Goal: Task Accomplishment & Management: Manage account settings

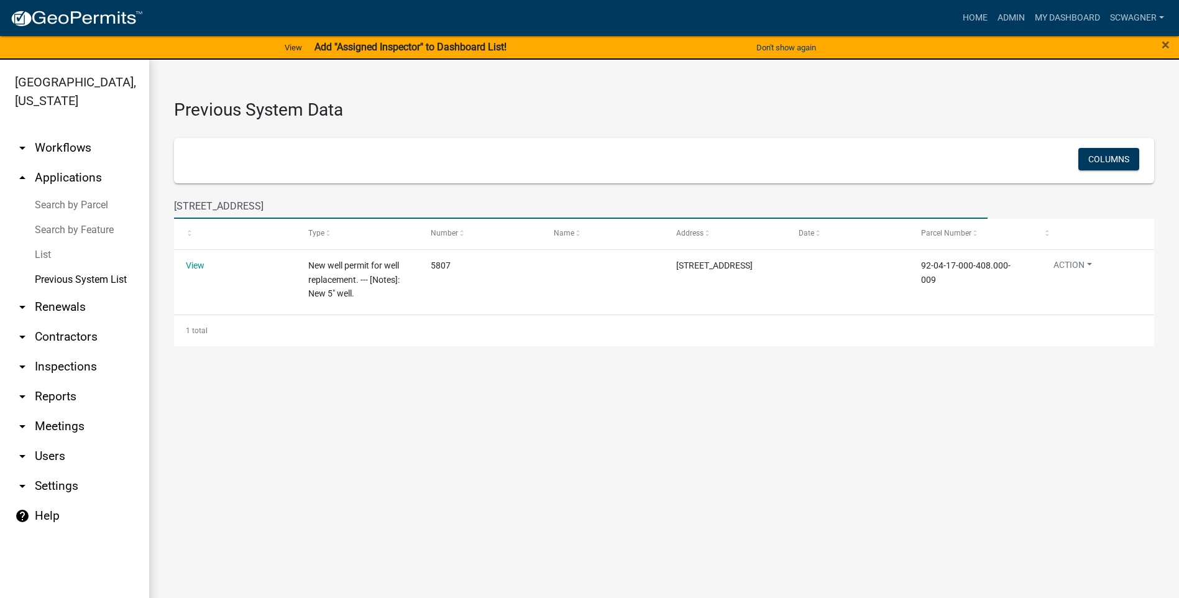
scroll to position [15, 0]
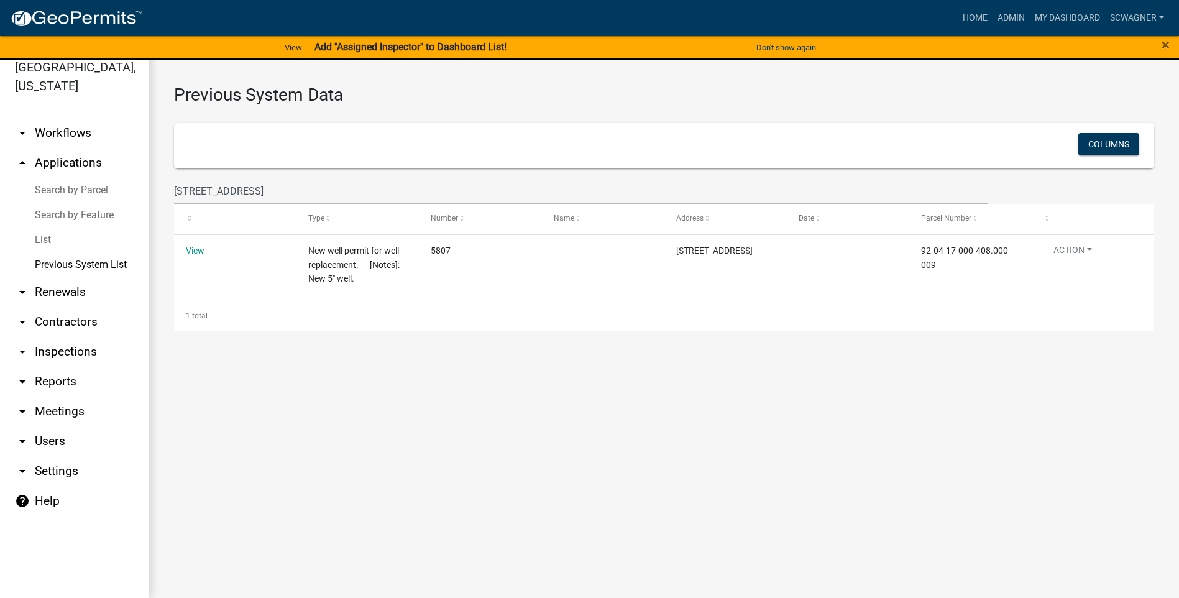
click at [86, 159] on link "arrow_drop_up Applications" at bounding box center [74, 163] width 149 height 30
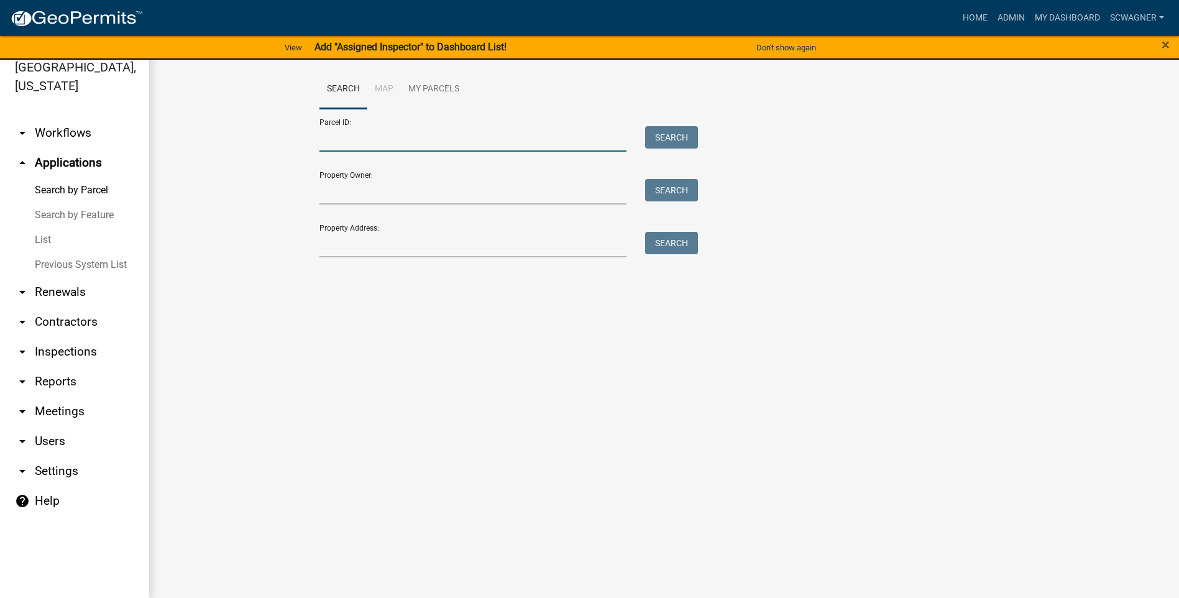
click at [347, 145] on input "Parcel ID:" at bounding box center [473, 138] width 308 height 25
paste input "92-03-30-000-101.000-011"
type input "92-03-30-000-101.000-011"
click at [677, 138] on button "Search" at bounding box center [671, 137] width 53 height 22
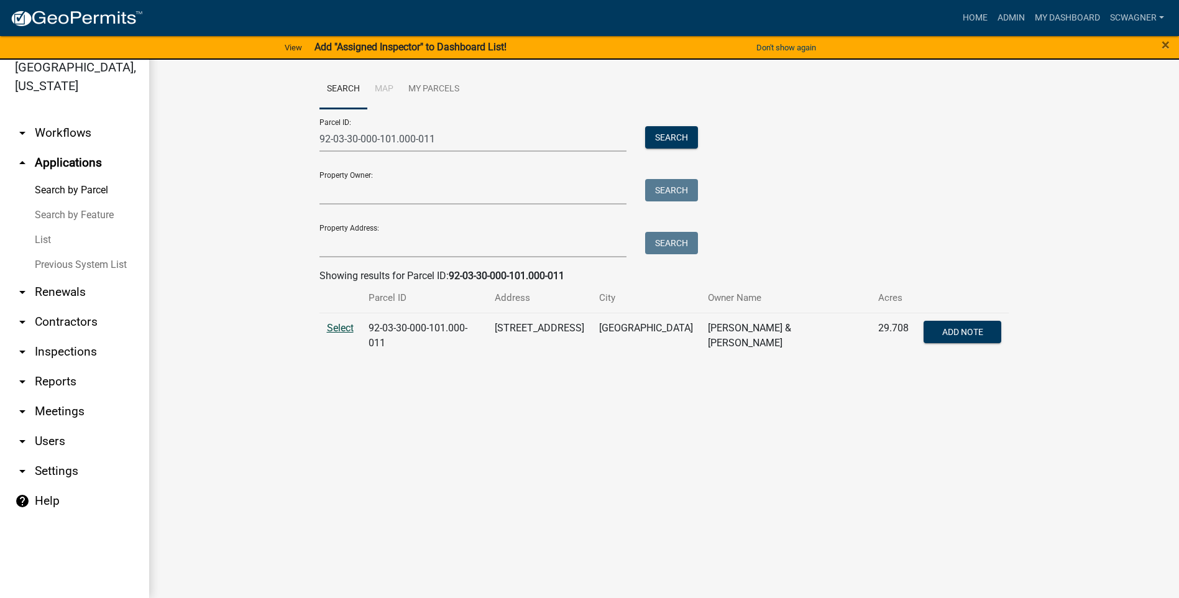
click at [343, 325] on span "Select" at bounding box center [340, 328] width 27 height 12
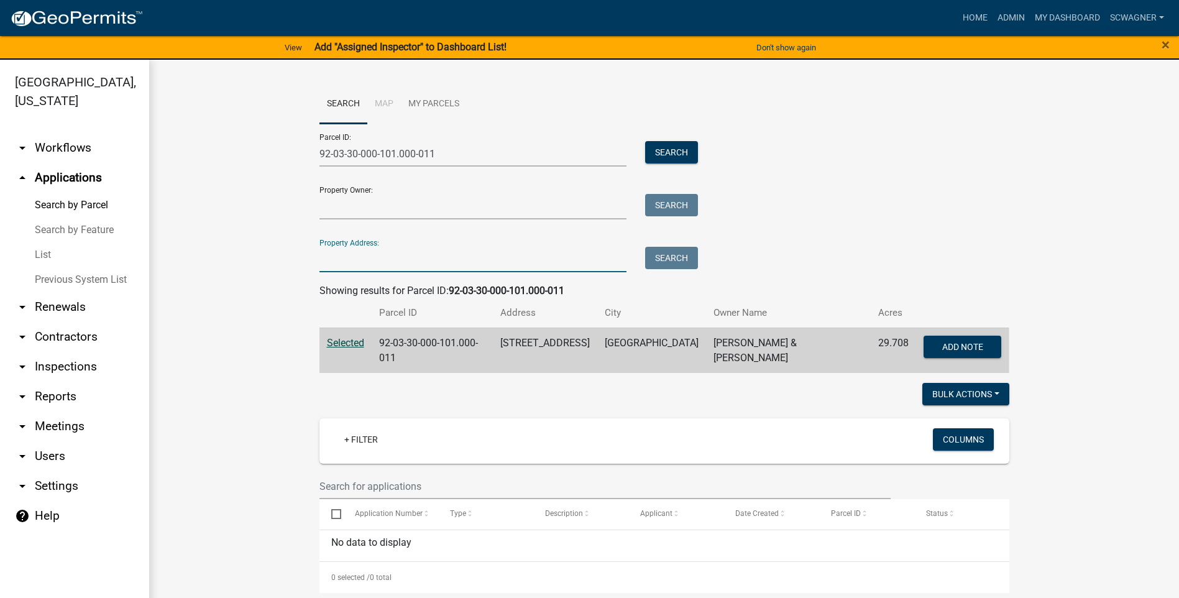
click at [369, 265] on input "Property Address:" at bounding box center [473, 259] width 308 height 25
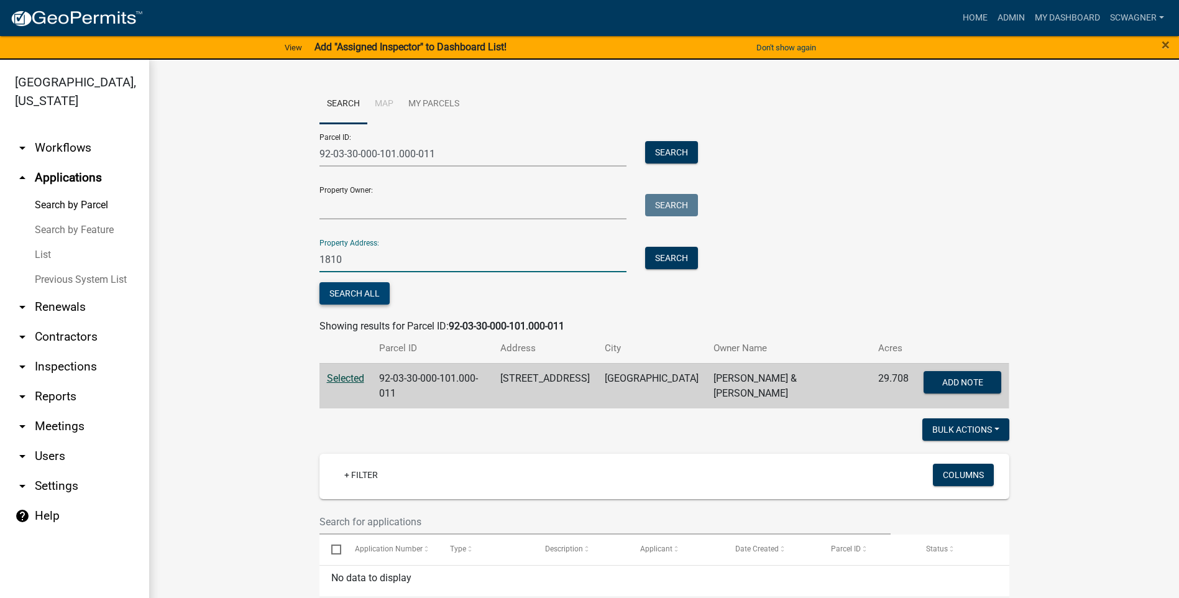
type input "1810"
click at [354, 290] on button "Search All" at bounding box center [354, 293] width 70 height 22
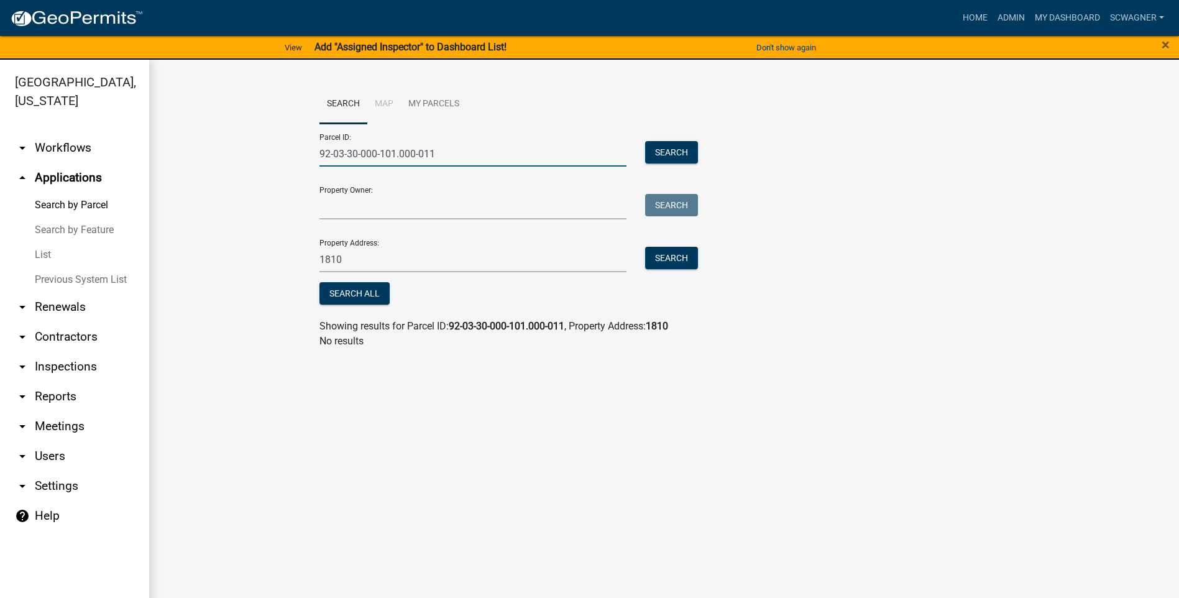
click at [452, 152] on input "92-03-30-000-101.000-011" at bounding box center [473, 153] width 308 height 25
type input "9"
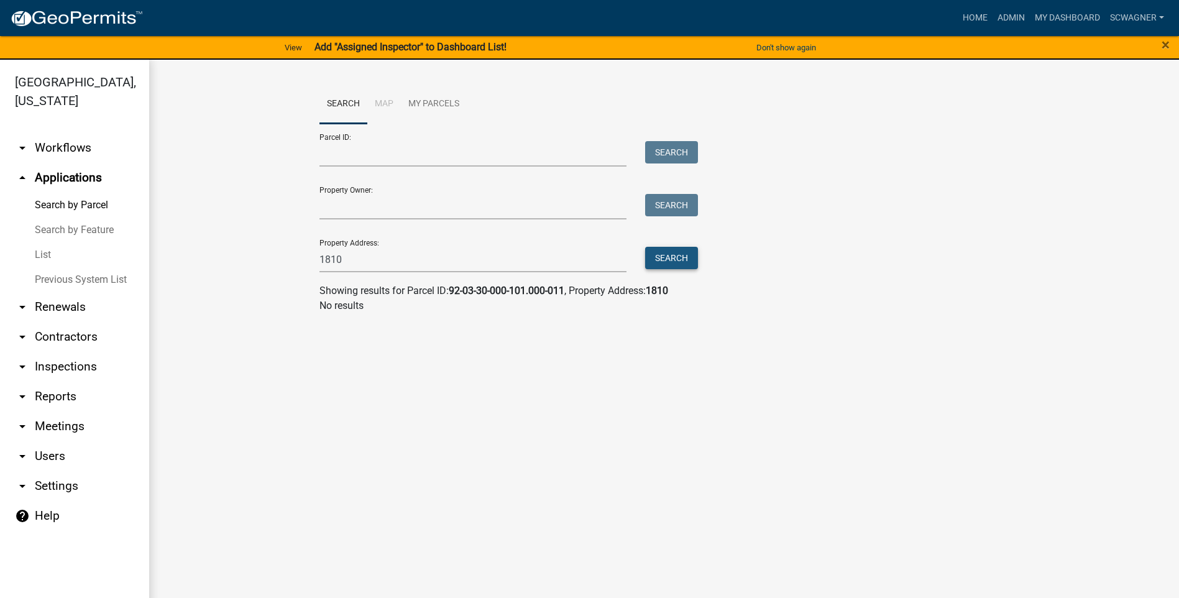
click at [672, 257] on button "Search" at bounding box center [671, 258] width 53 height 22
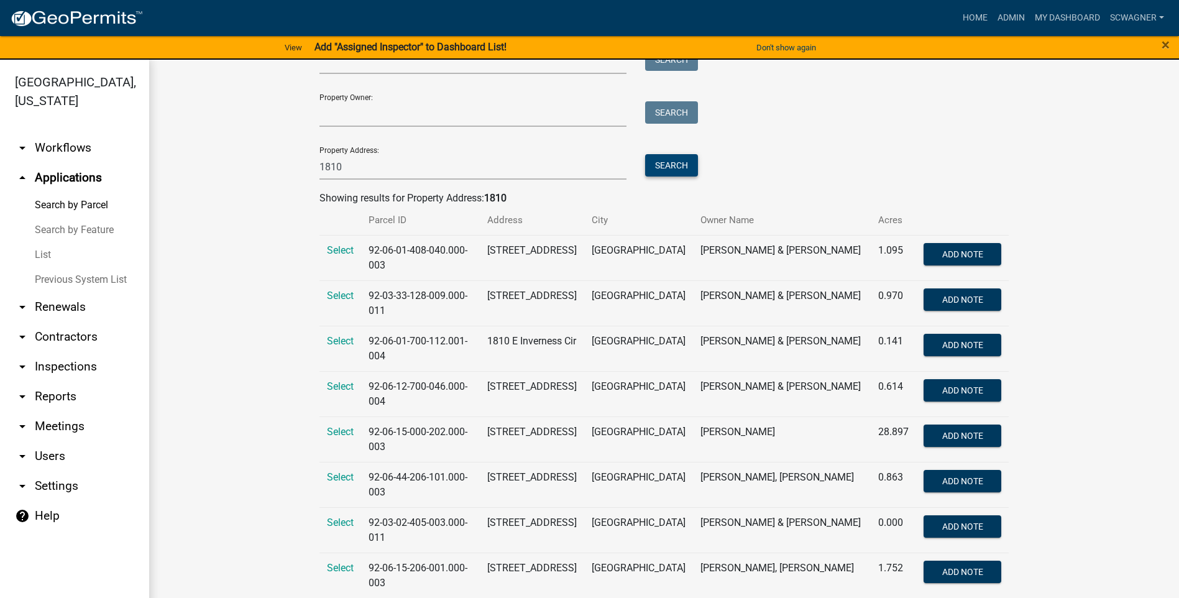
scroll to position [119, 0]
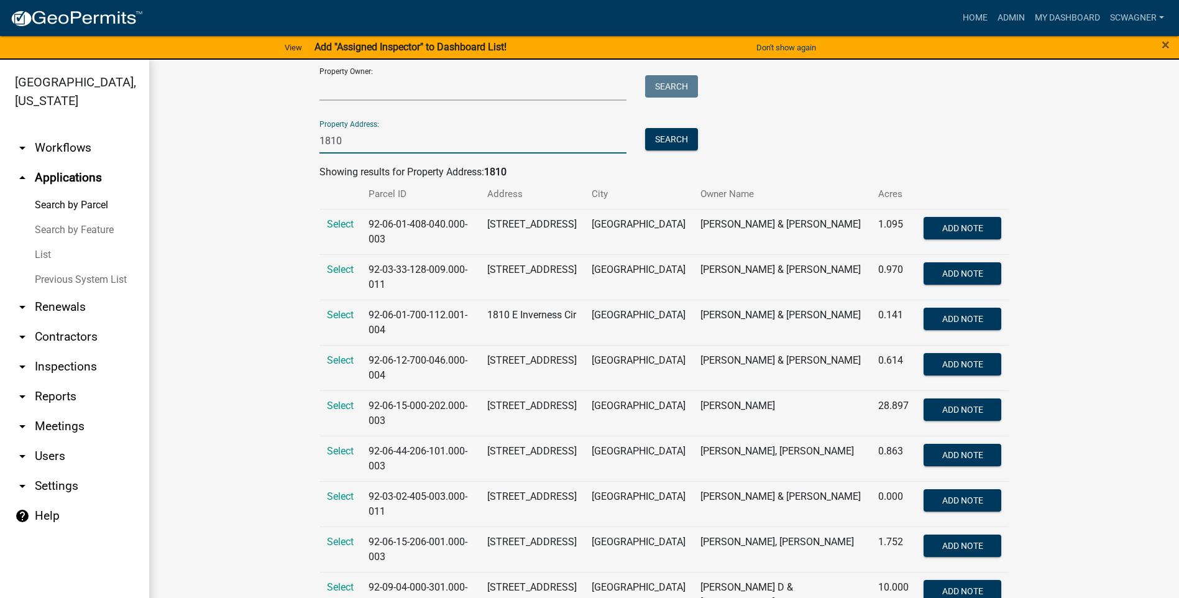
click at [382, 141] on input "1810" at bounding box center [473, 140] width 308 height 25
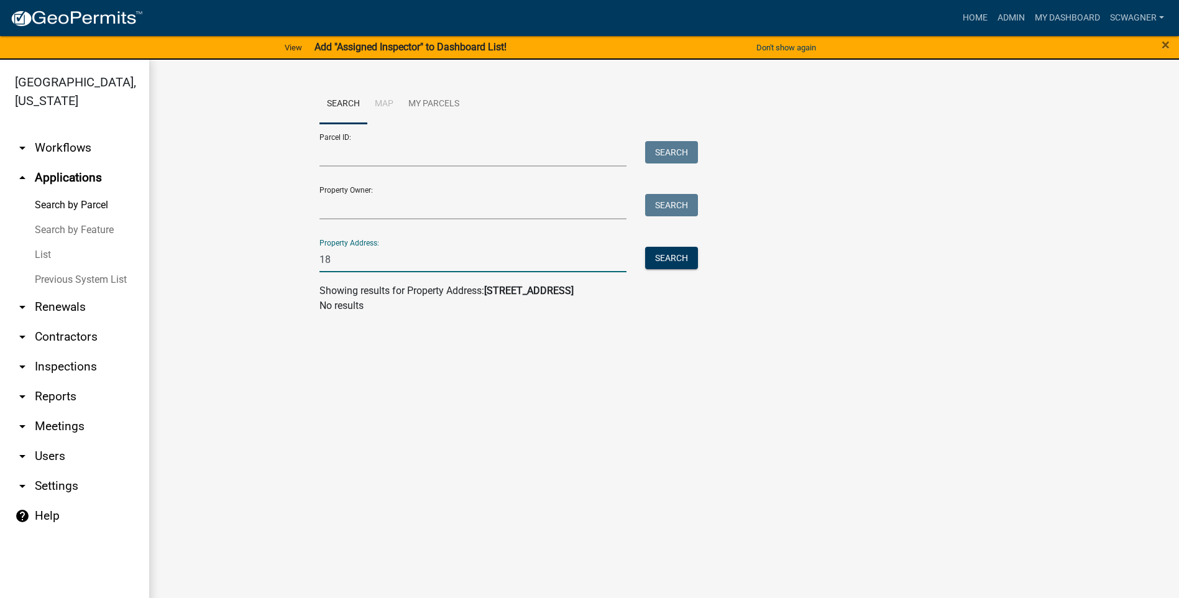
type input "1"
click at [368, 147] on input "Parcel ID:" at bounding box center [473, 153] width 308 height 25
paste input "92-03-30-000-112.000-011"
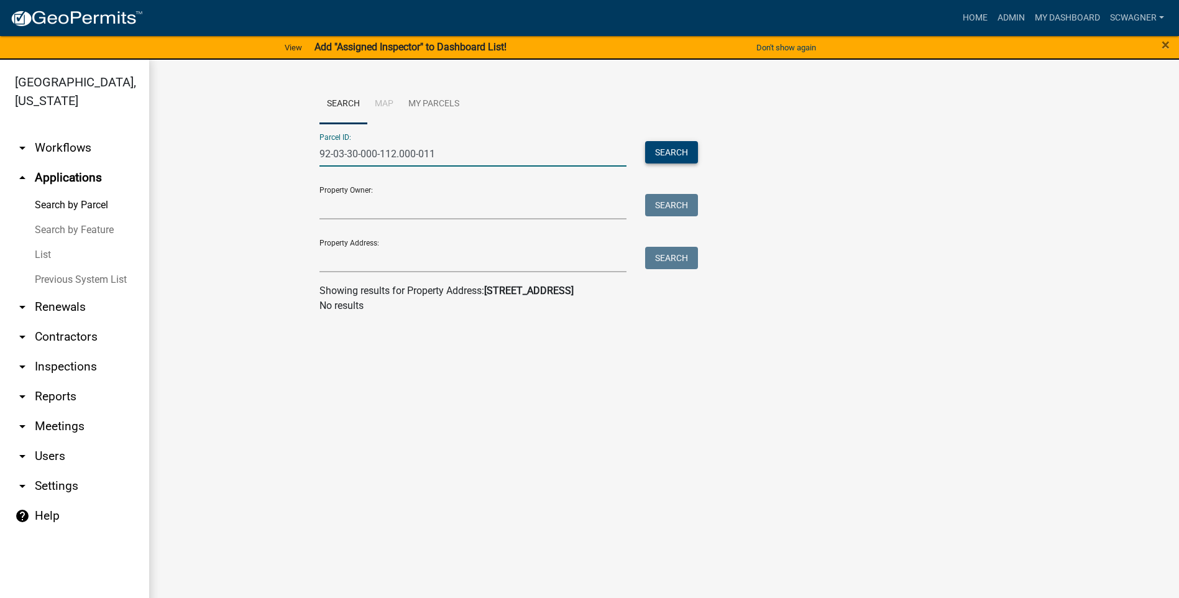
type input "92-03-30-000-112.000-011"
click at [676, 157] on button "Search" at bounding box center [671, 152] width 53 height 22
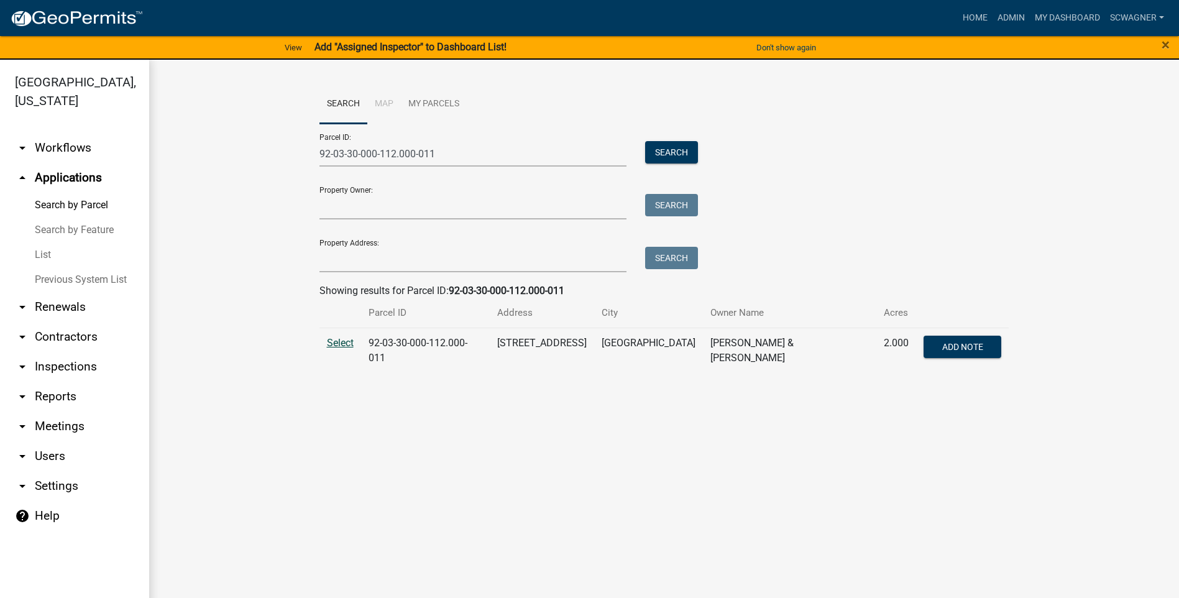
click at [337, 344] on span "Select" at bounding box center [340, 343] width 27 height 12
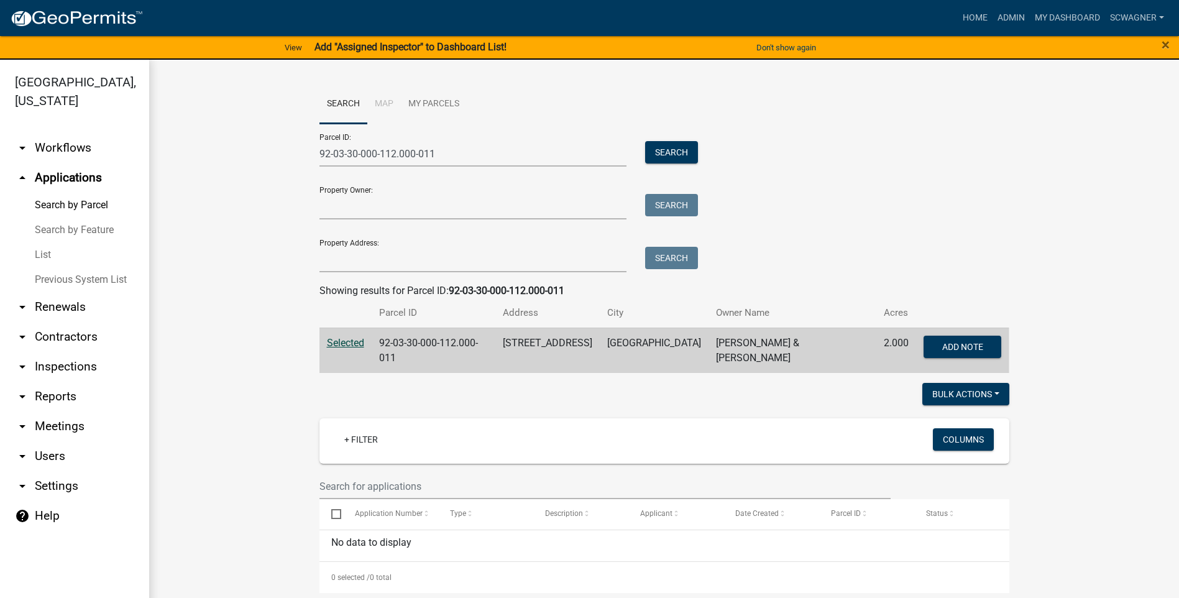
click at [123, 277] on link "Previous System List" at bounding box center [74, 279] width 149 height 25
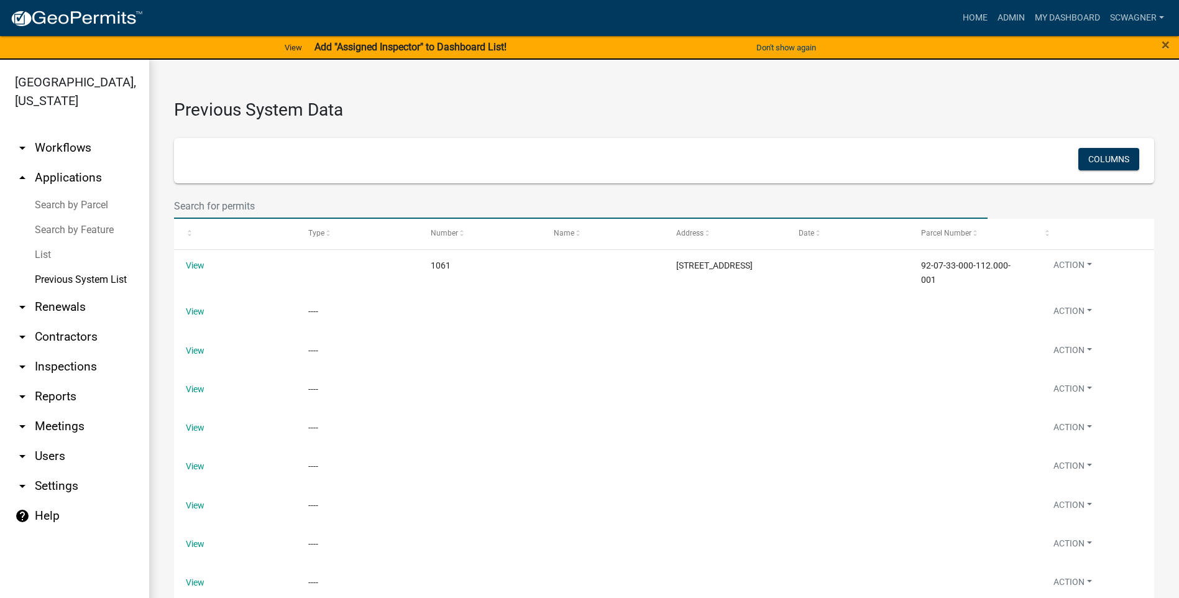
click at [229, 204] on input "text" at bounding box center [580, 205] width 813 height 25
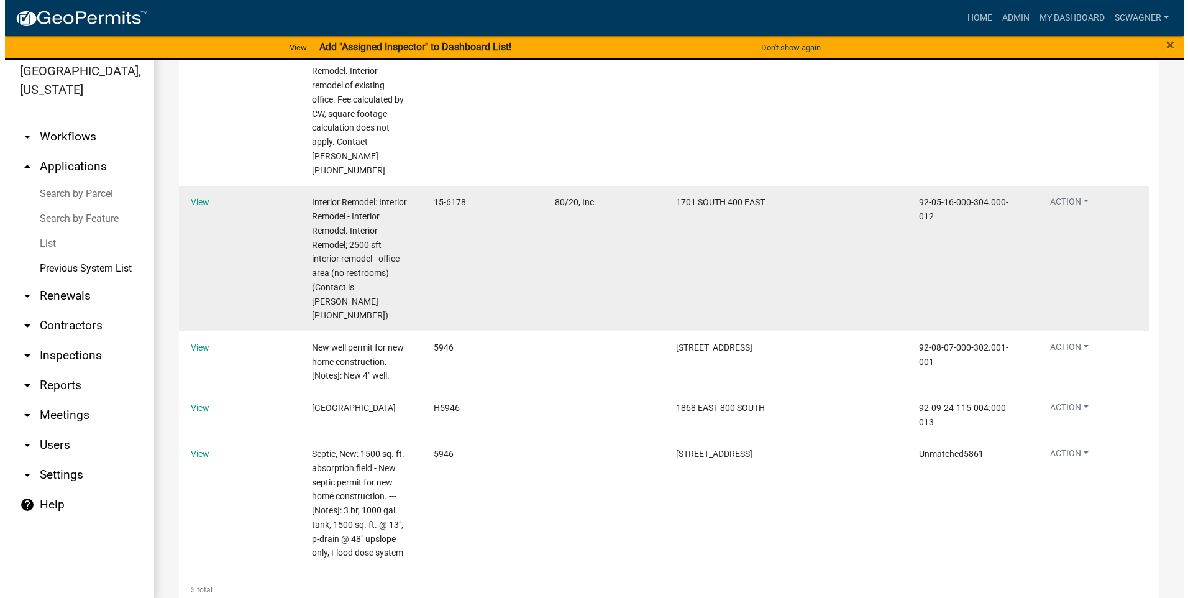
scroll to position [15, 0]
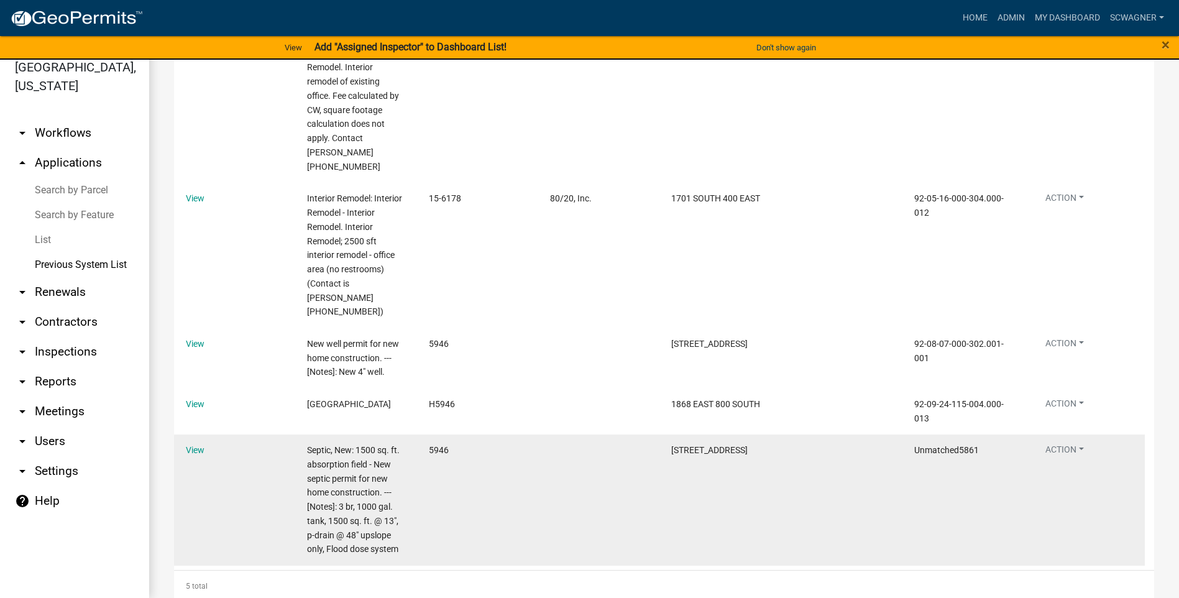
type input "5946"
click at [950, 445] on span "Unmatched5861" at bounding box center [946, 450] width 65 height 10
click at [1068, 50] on button "Action" at bounding box center [1064, 41] width 58 height 18
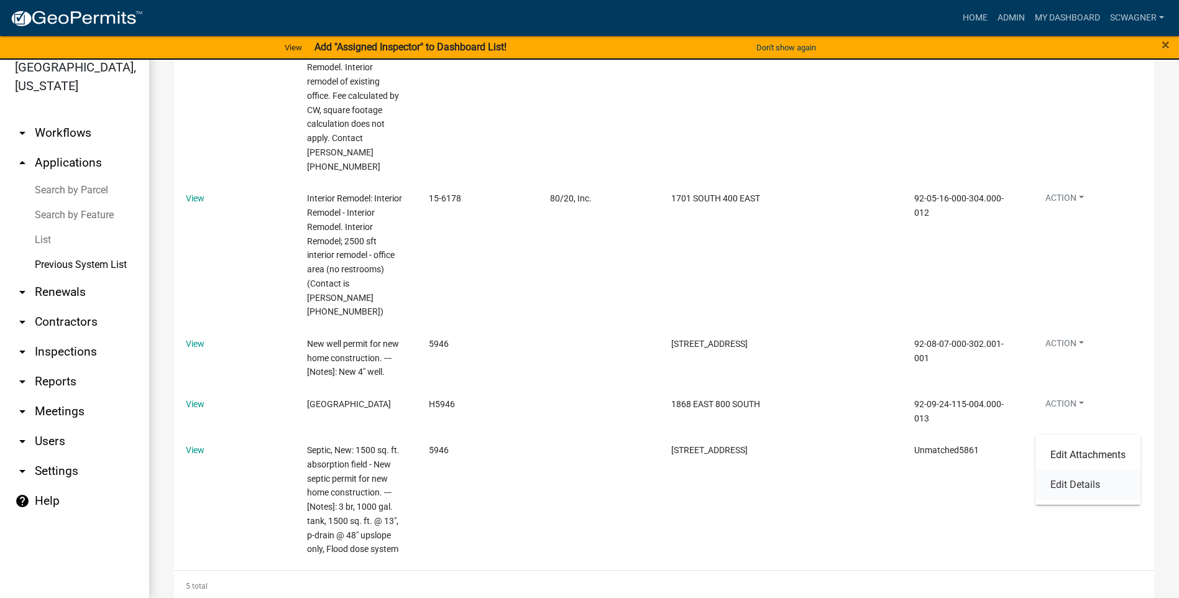
click at [1074, 485] on link "Edit Details" at bounding box center [1087, 485] width 105 height 30
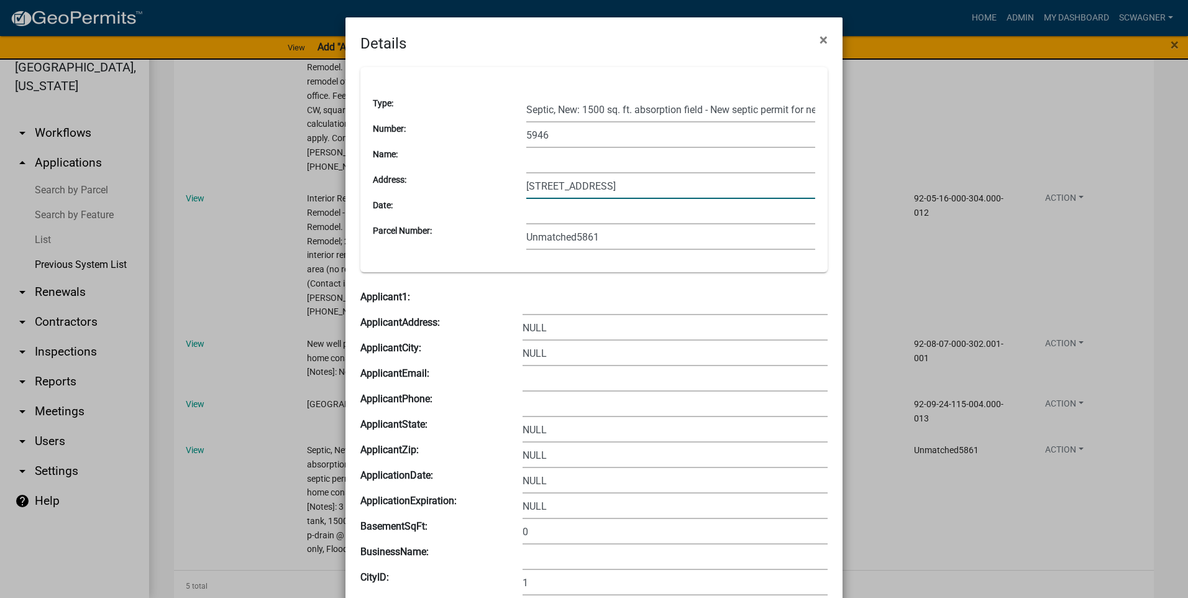
click at [538, 186] on input "[STREET_ADDRESS]" at bounding box center [670, 185] width 289 height 25
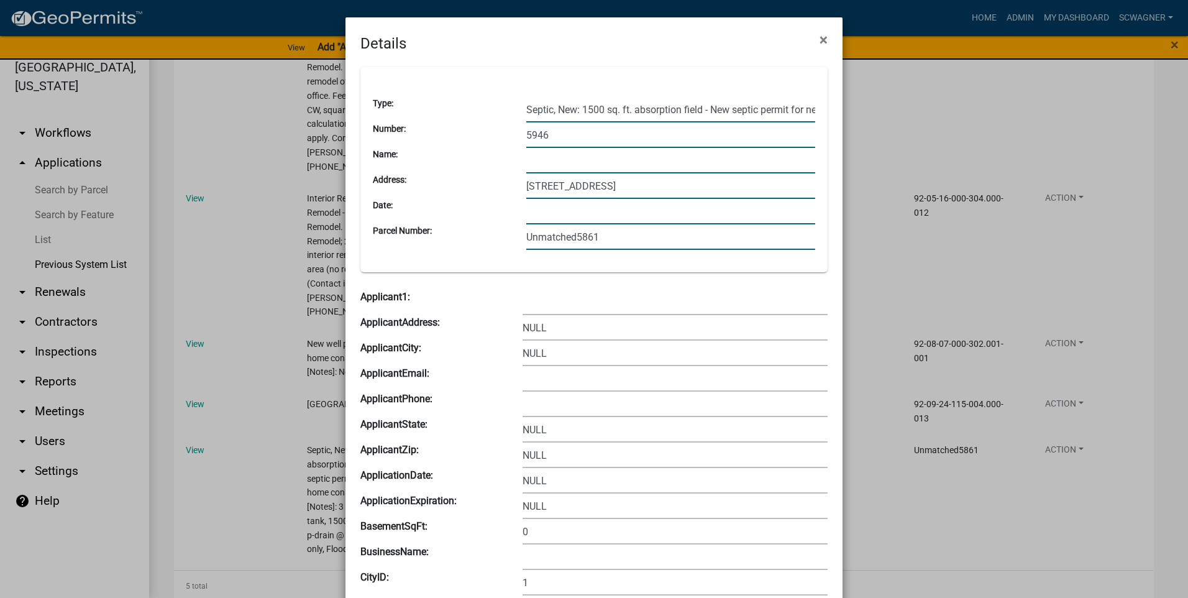
type input "[STREET_ADDRESS]"
click at [615, 236] on input "Unmatched5861" at bounding box center [670, 236] width 289 height 25
type input "U"
paste input "92-03-30-000-101.000-011"
click at [690, 238] on input "92-03-30-000-101.000-011" at bounding box center [670, 236] width 289 height 25
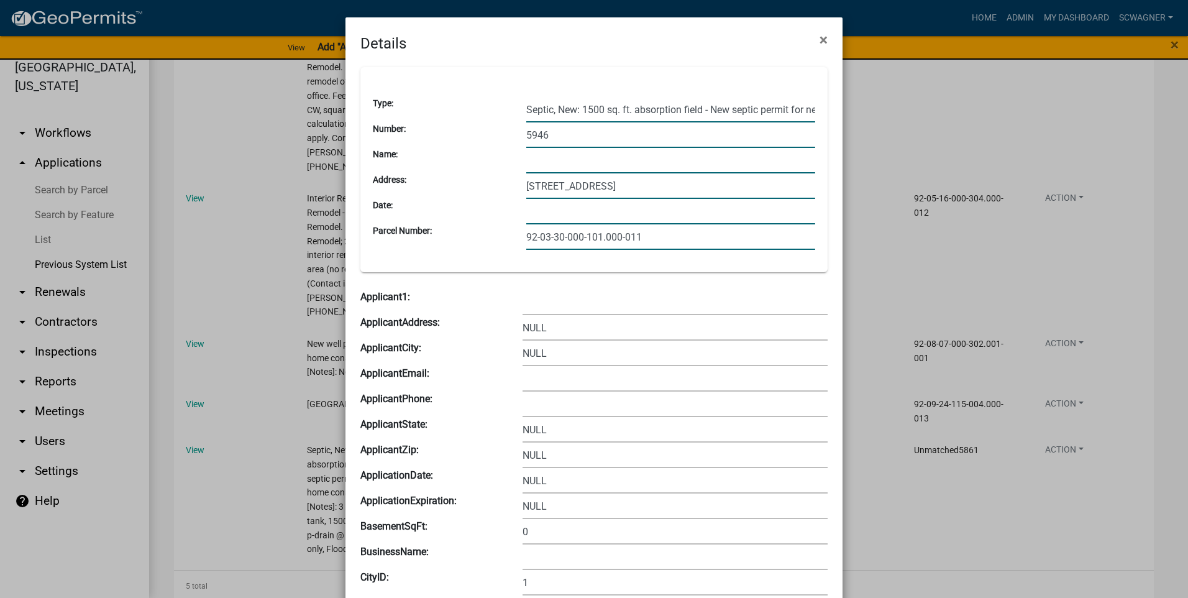
click at [521, 238] on div "92-03-30-000-101.000-011" at bounding box center [671, 236] width 308 height 25
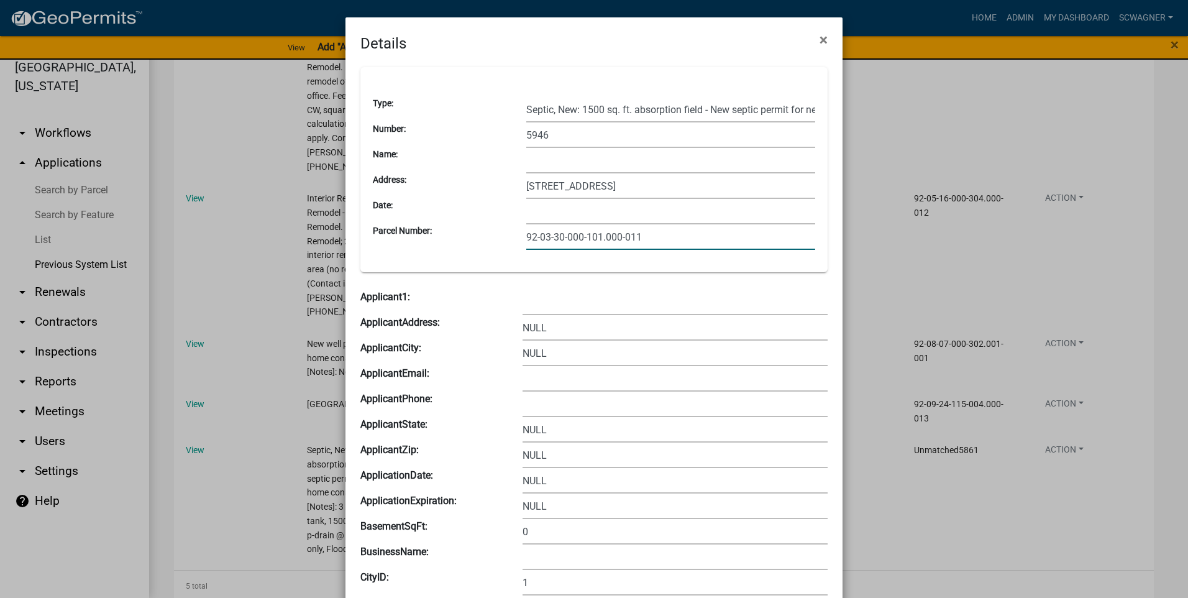
click at [526, 238] on input "92-03-30-000-101.000-011" at bounding box center [670, 236] width 289 height 25
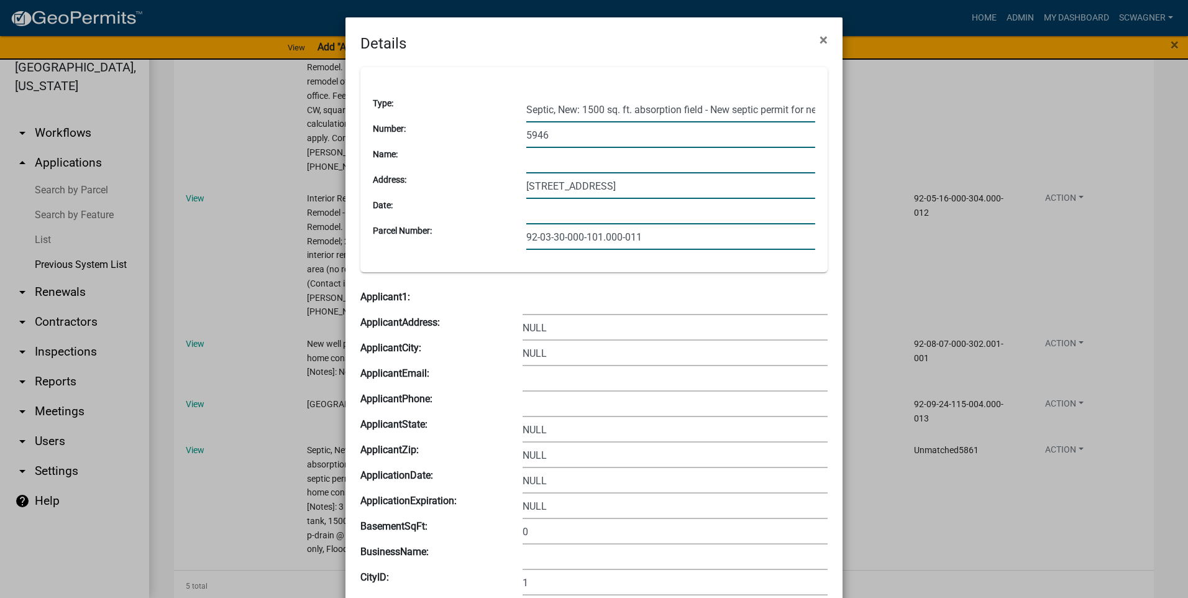
type input "92-03-30-000-101.000-011"
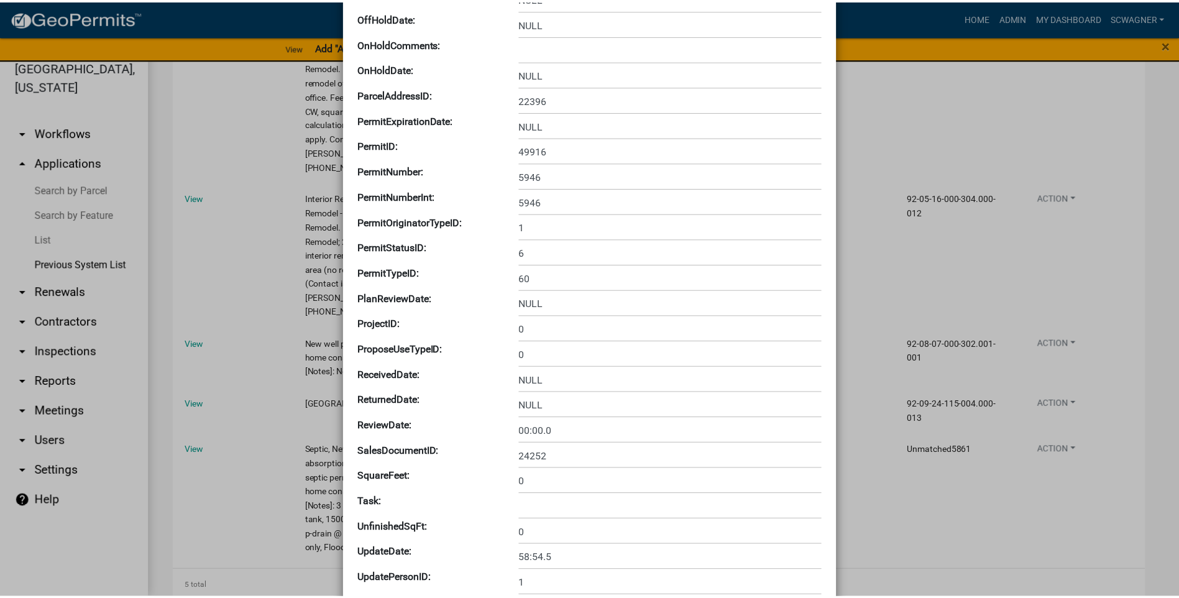
scroll to position [1742, 0]
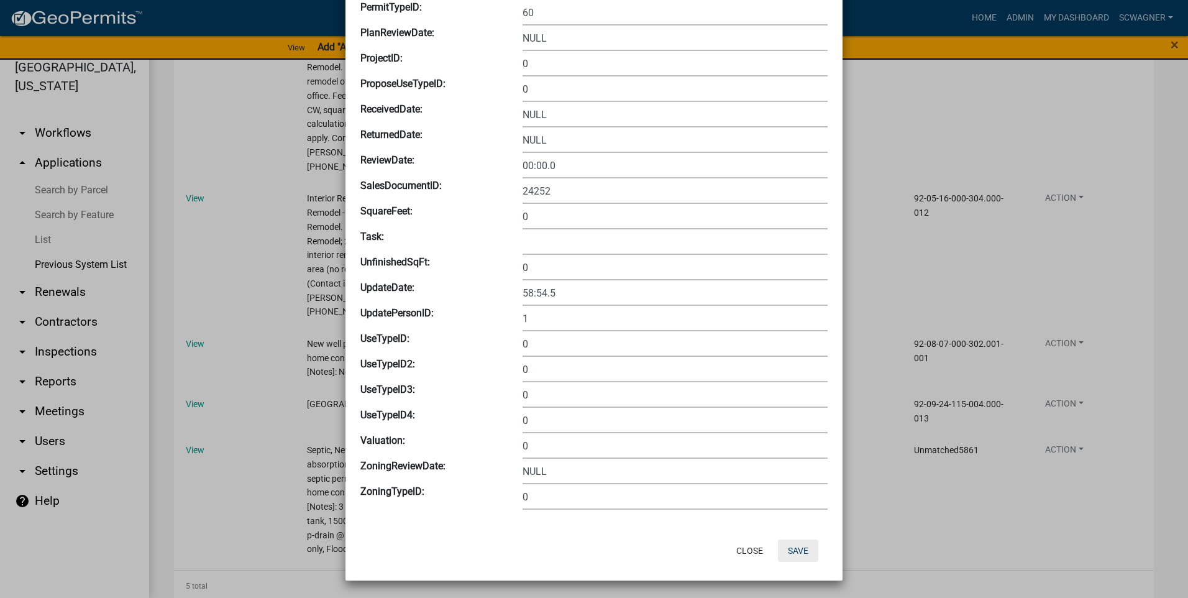
click at [796, 553] on button "Save" at bounding box center [798, 550] width 40 height 22
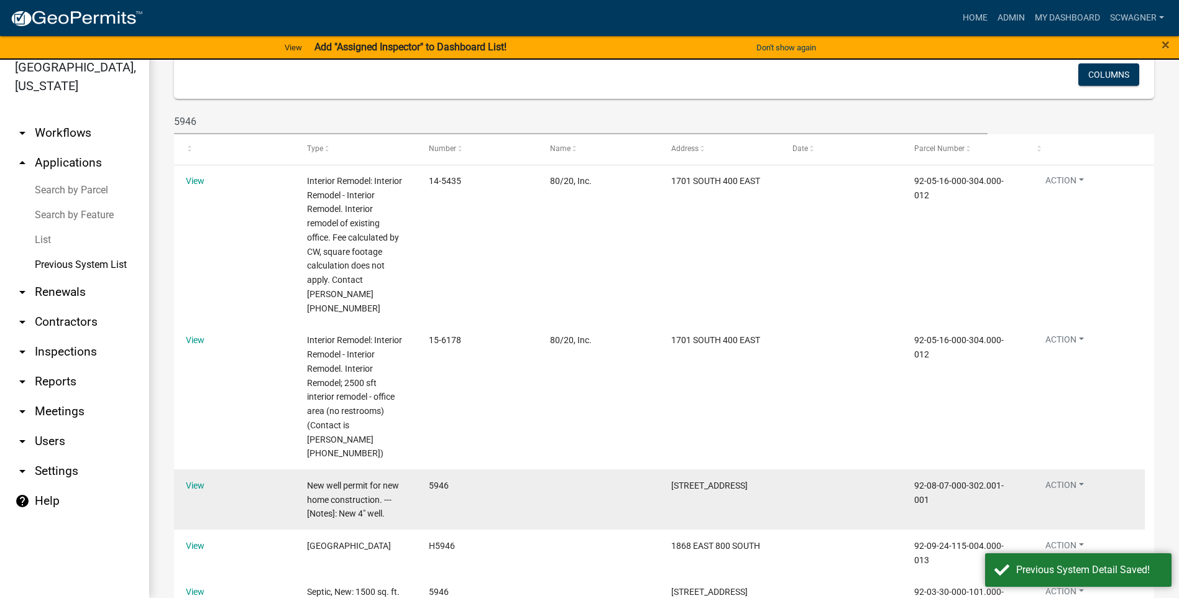
scroll to position [0, 0]
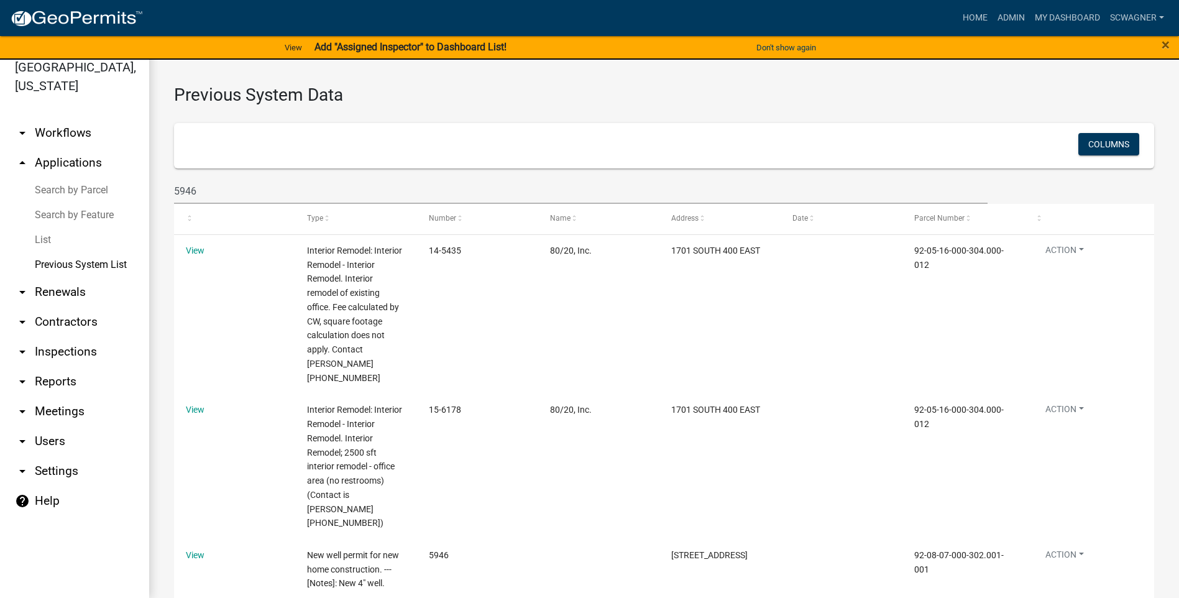
click at [61, 162] on link "arrow_drop_up Applications" at bounding box center [74, 163] width 149 height 30
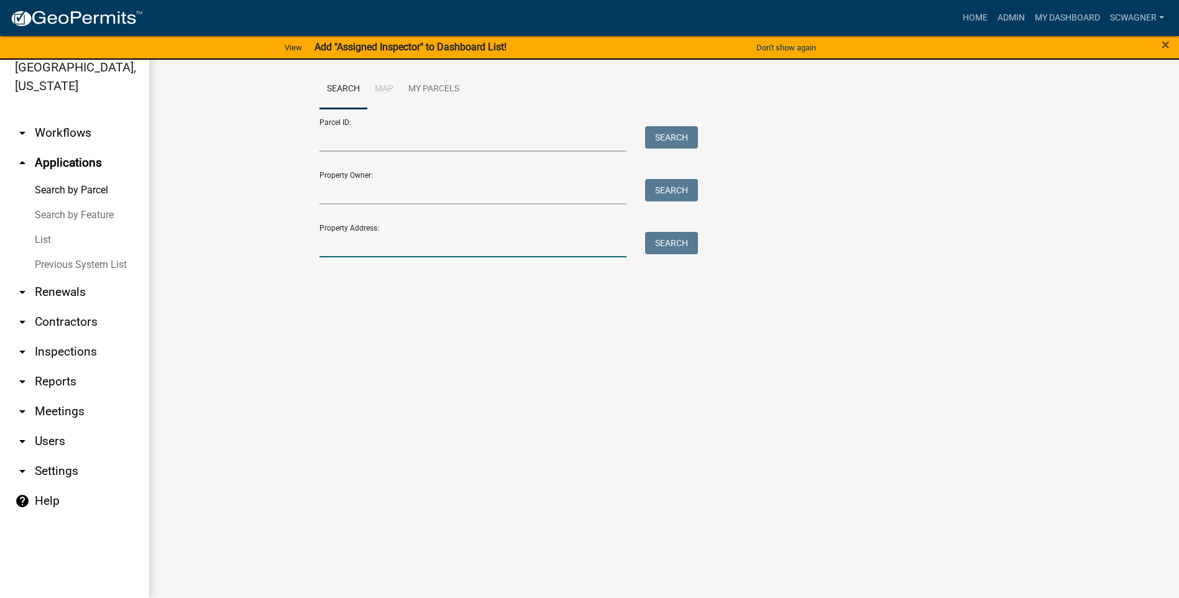
click at [356, 248] on input "Property Address:" at bounding box center [473, 244] width 308 height 25
type input "1800"
click at [682, 234] on button "Search" at bounding box center [671, 243] width 53 height 22
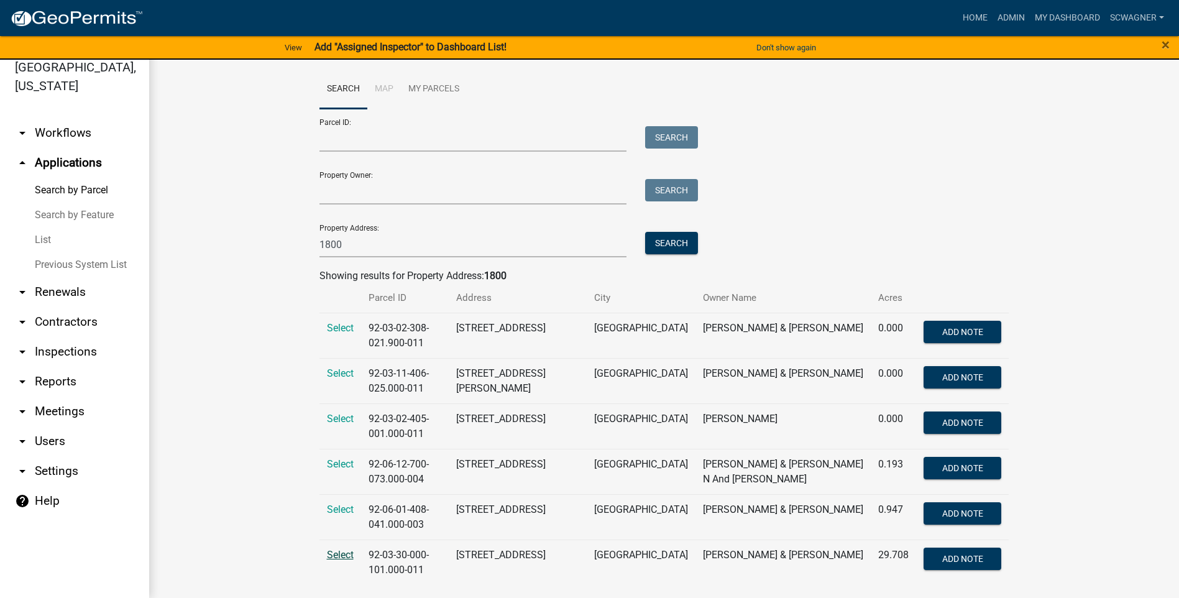
click at [343, 549] on span "Select" at bounding box center [340, 555] width 27 height 12
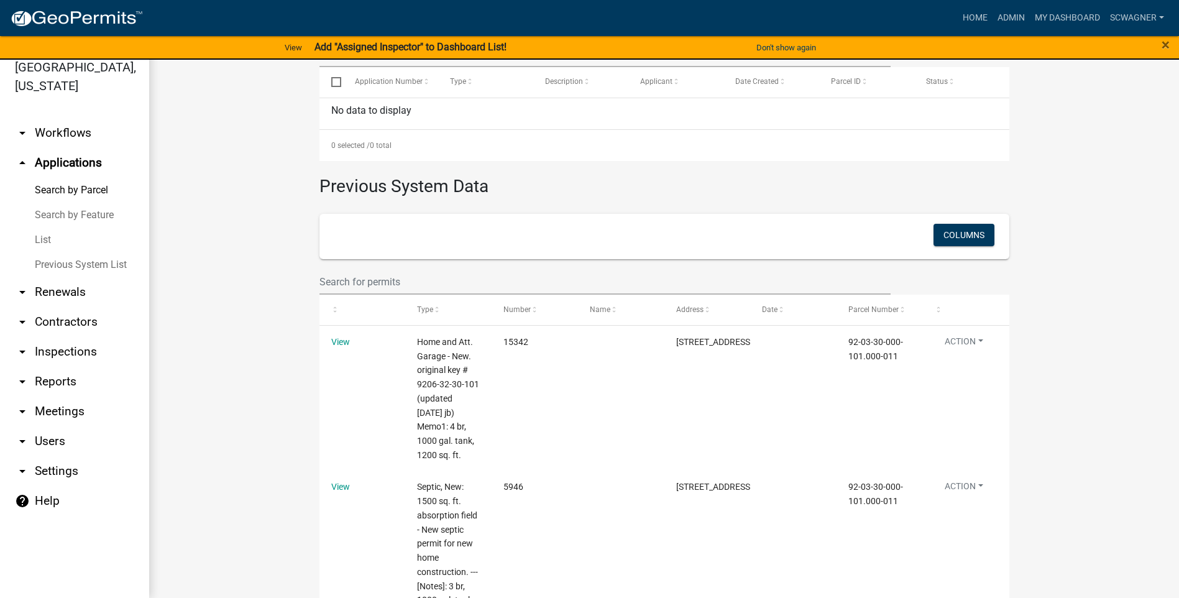
scroll to position [435, 0]
